Goal: Task Accomplishment & Management: Manage account settings

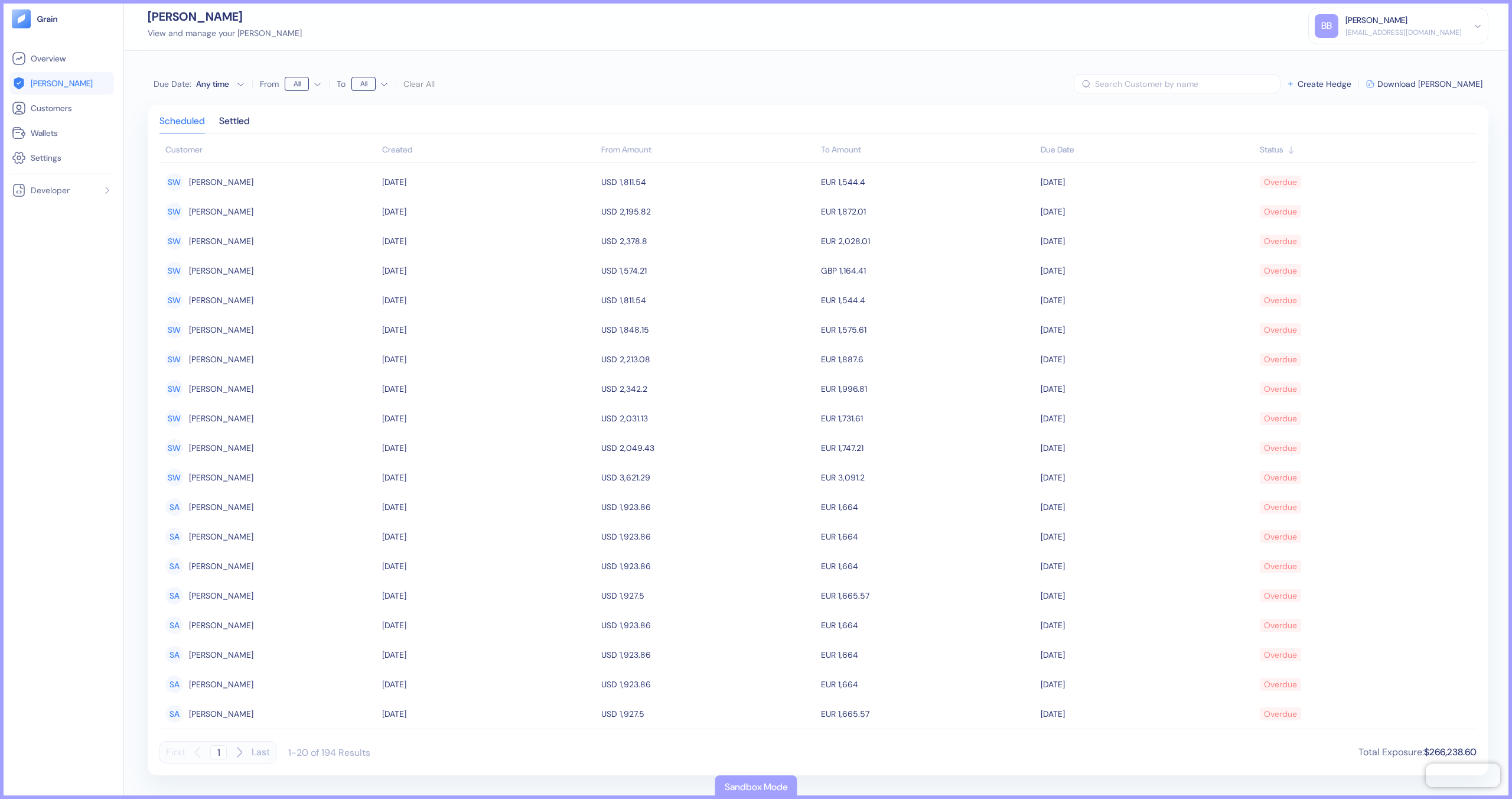
click at [423, 139] on th "Created" at bounding box center [489, 151] width 219 height 24
click at [409, 147] on div "Created" at bounding box center [489, 150] width 214 height 13
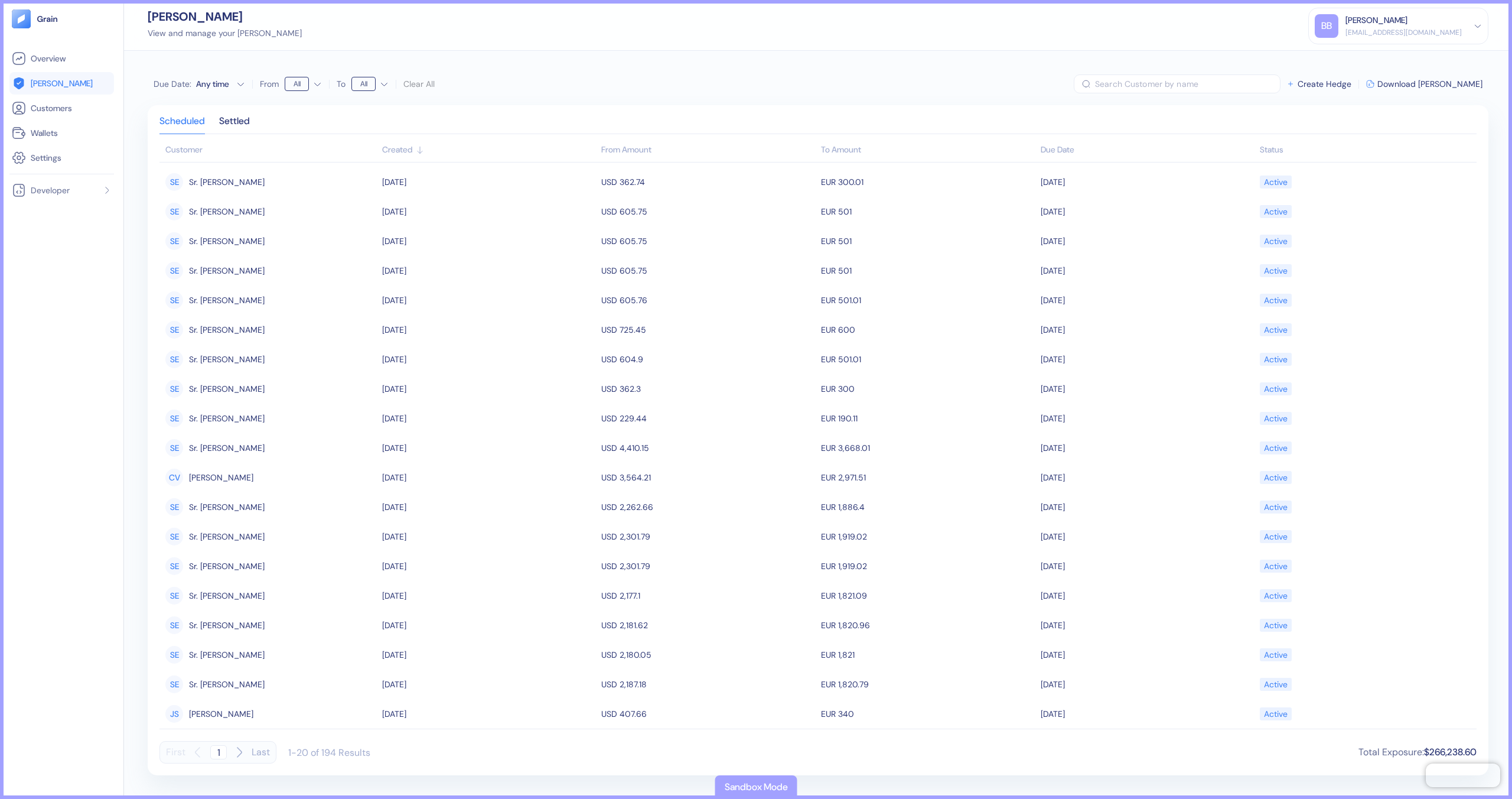
click at [429, 147] on div "Created" at bounding box center [489, 150] width 214 height 13
click at [422, 149] on icon at bounding box center [420, 150] width 10 height 10
